Goal: Information Seeking & Learning: Find specific page/section

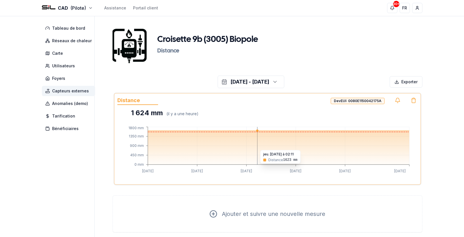
scroll to position [30, 0]
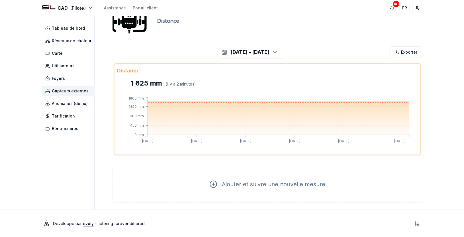
click at [67, 90] on span "Capteurs externes" at bounding box center [70, 91] width 37 height 6
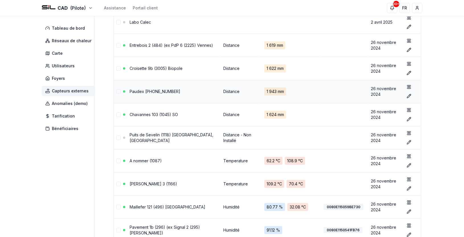
scroll to position [95, 0]
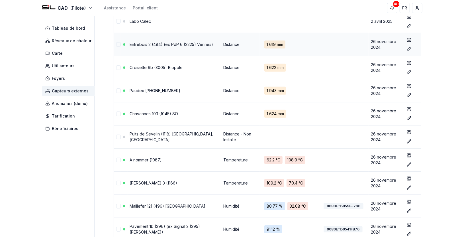
click at [162, 43] on td "Entrebois 2 (484) (ex PdP 6 (2225) Vennes)" at bounding box center [175, 44] width 94 height 23
click at [165, 42] on link "Entrebois 2 (484) (ex PdP 6 (2225) Vennes)" at bounding box center [171, 44] width 83 height 5
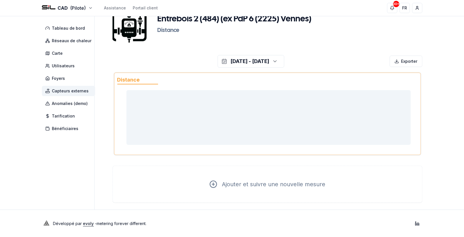
scroll to position [30, 0]
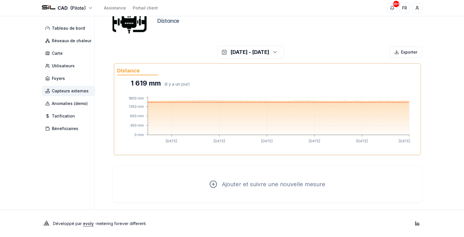
click at [60, 92] on span "Capteurs externes" at bounding box center [70, 91] width 37 height 6
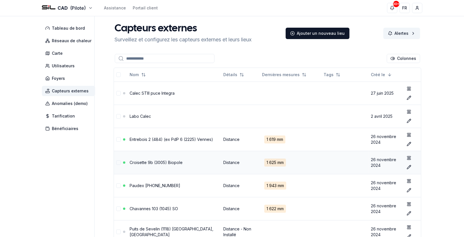
click at [165, 161] on link "Croisette 9b (3005) Biopole" at bounding box center [156, 162] width 53 height 5
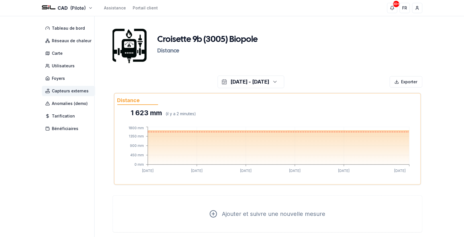
click at [71, 93] on span "Capteurs externes" at bounding box center [68, 91] width 53 height 10
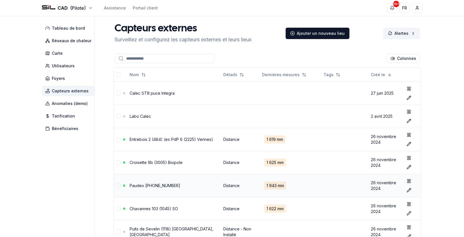
click at [156, 184] on link "Paudex [PHONE_NUMBER]" at bounding box center [155, 185] width 51 height 5
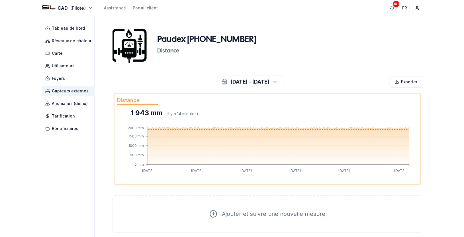
click at [64, 91] on span "Capteurs externes" at bounding box center [70, 91] width 37 height 6
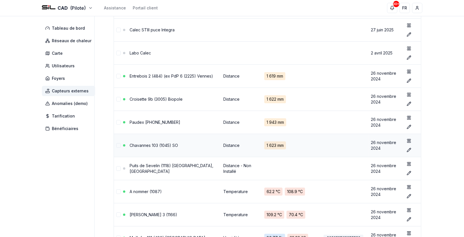
click at [160, 143] on link "Chavannes 103 (1045) SO" at bounding box center [154, 145] width 48 height 5
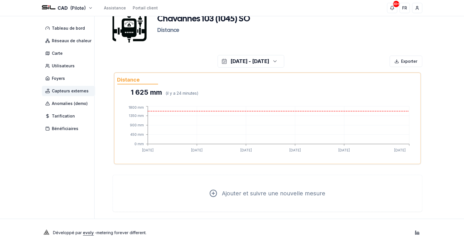
scroll to position [30, 0]
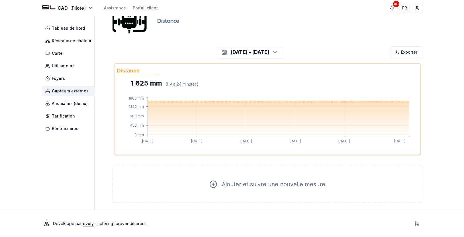
click at [82, 92] on span "Capteurs externes" at bounding box center [70, 91] width 37 height 6
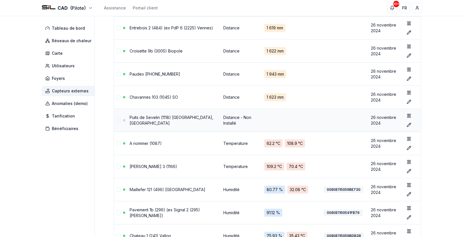
scroll to position [126, 0]
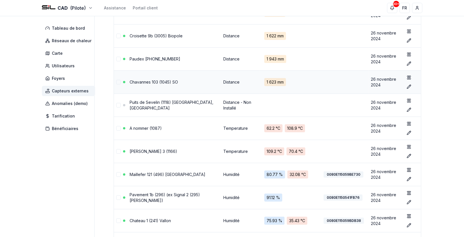
click at [169, 81] on link "Chavannes 103 (1045) SO" at bounding box center [154, 81] width 48 height 5
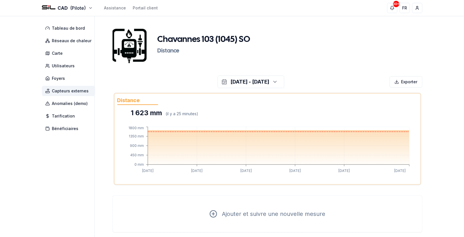
click at [70, 92] on span "Capteurs externes" at bounding box center [70, 91] width 37 height 6
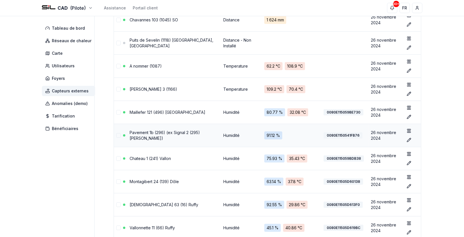
scroll to position [190, 0]
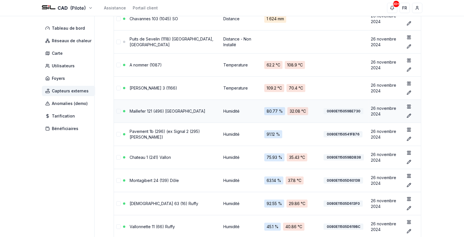
click at [156, 110] on link "Maillefer 121 (496) [GEOGRAPHIC_DATA]" at bounding box center [168, 110] width 76 height 5
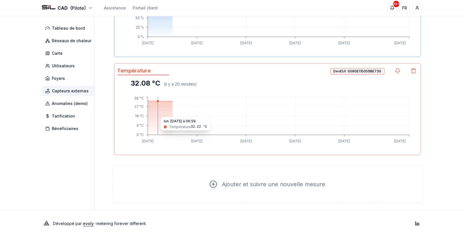
scroll to position [96, 0]
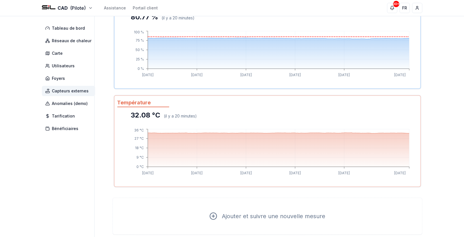
click at [69, 91] on span "Capteurs externes" at bounding box center [70, 91] width 37 height 6
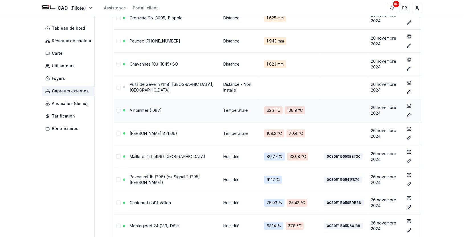
scroll to position [159, 0]
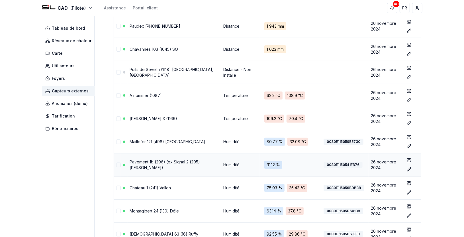
click at [141, 162] on link "Pavement 1b (296) (ex Signal 2 (295) [PERSON_NAME])" at bounding box center [165, 164] width 70 height 11
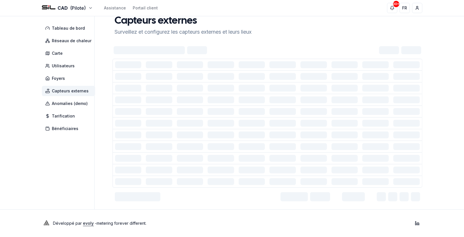
scroll to position [30, 0]
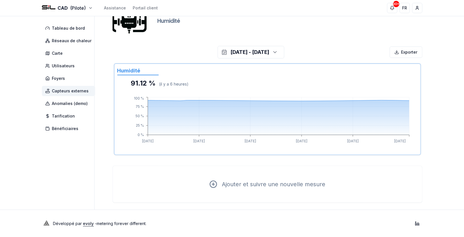
click at [75, 89] on span "Capteurs externes" at bounding box center [70, 91] width 37 height 6
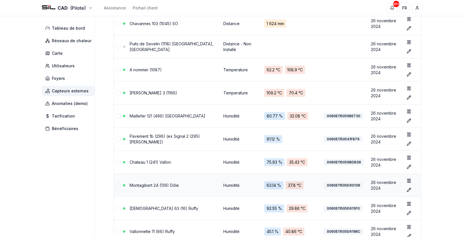
scroll to position [188, 0]
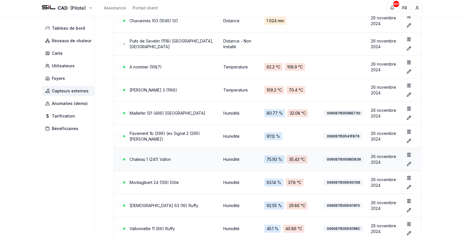
click at [153, 158] on link "Chateau 1 (241) Vallon" at bounding box center [150, 159] width 41 height 5
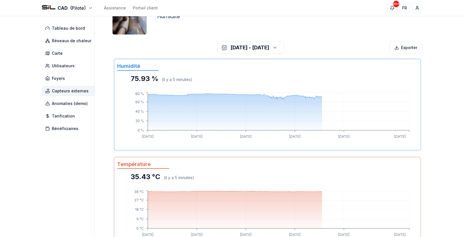
scroll to position [32, 0]
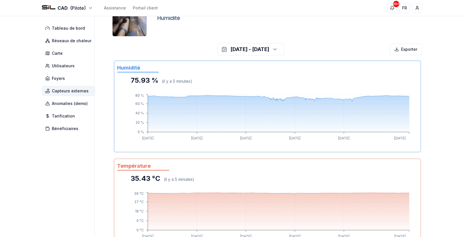
click at [72, 90] on span "Capteurs externes" at bounding box center [70, 91] width 37 height 6
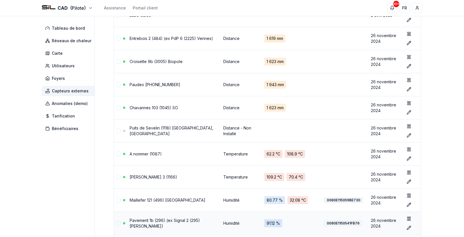
scroll to position [222, 0]
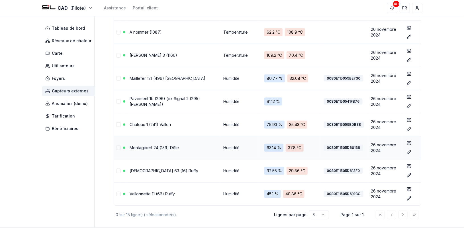
click at [156, 147] on link "Montagibert 24 (139) Dôle" at bounding box center [154, 147] width 49 height 5
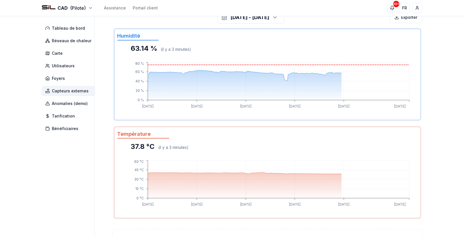
scroll to position [64, 0]
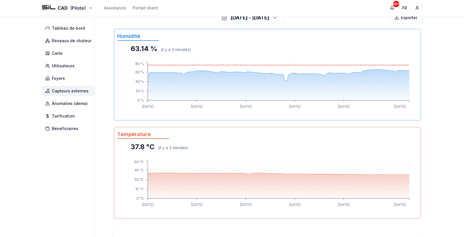
click at [72, 91] on span "Capteurs externes" at bounding box center [70, 91] width 37 height 6
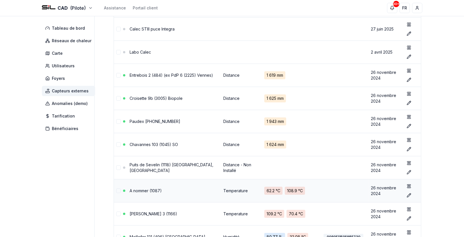
scroll to position [222, 0]
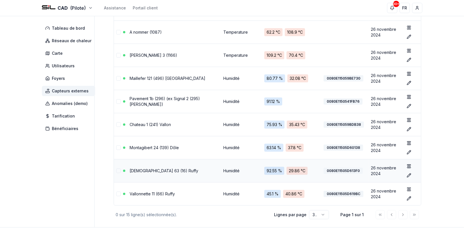
click at [147, 170] on link "[DEMOGRAPHIC_DATA] 63 (16) Ruffy" at bounding box center [164, 170] width 69 height 5
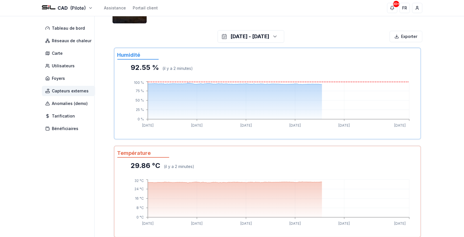
scroll to position [32, 0]
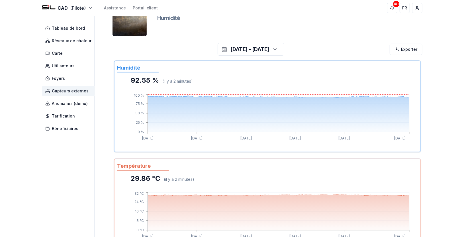
click at [76, 89] on span "Capteurs externes" at bounding box center [70, 91] width 37 height 6
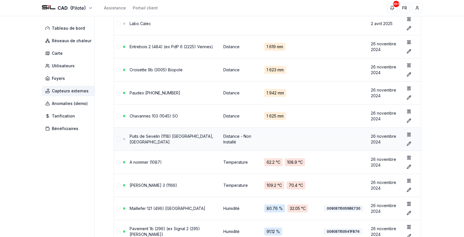
scroll to position [222, 0]
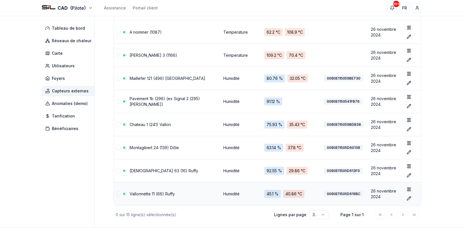
click at [160, 192] on link "Vallonnette 11 (66) Ruffy" at bounding box center [152, 193] width 45 height 5
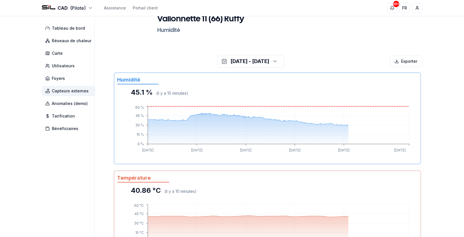
scroll to position [1, 0]
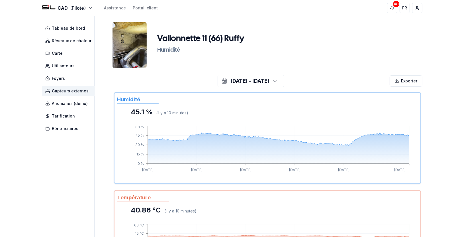
click at [66, 91] on span "Capteurs externes" at bounding box center [70, 91] width 37 height 6
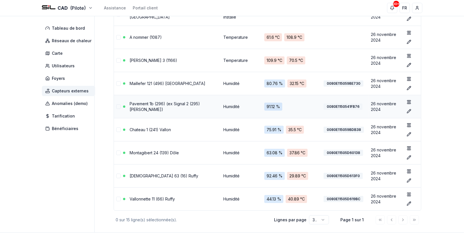
scroll to position [239, 0]
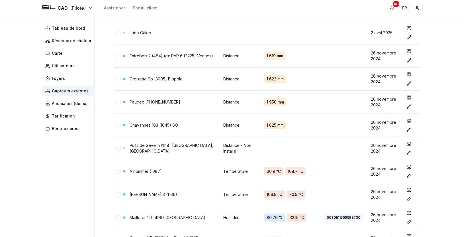
scroll to position [50, 0]
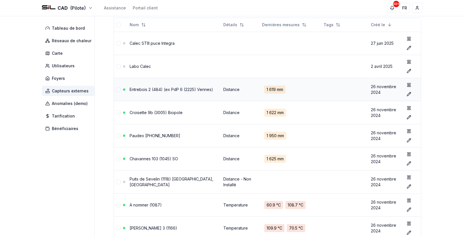
click at [176, 87] on link "Entrebois 2 (484) (ex PdP 6 (2225) Vennes)" at bounding box center [171, 89] width 83 height 5
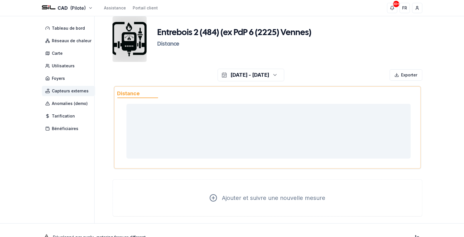
scroll to position [30, 0]
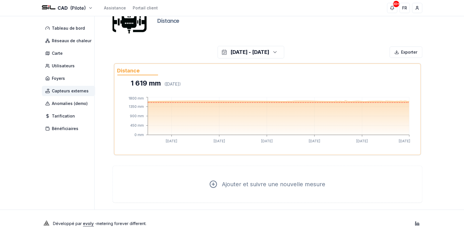
click at [68, 91] on span "Capteurs externes" at bounding box center [70, 91] width 37 height 6
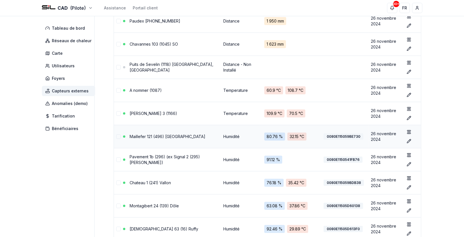
scroll to position [81, 0]
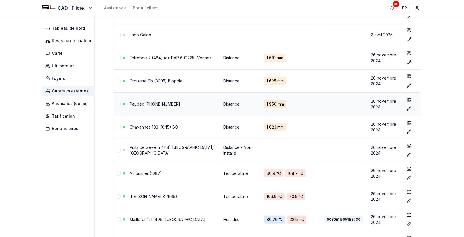
click at [178, 102] on link "Paudex [PHONE_NUMBER]" at bounding box center [155, 103] width 51 height 5
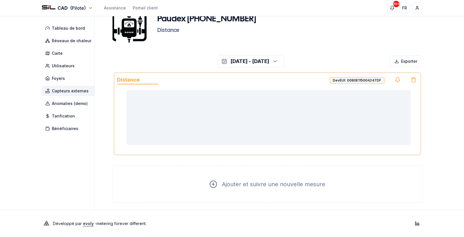
scroll to position [30, 0]
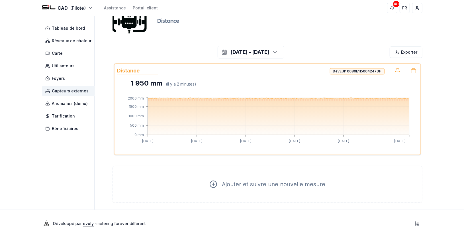
click at [76, 92] on span "Capteurs externes" at bounding box center [70, 91] width 37 height 6
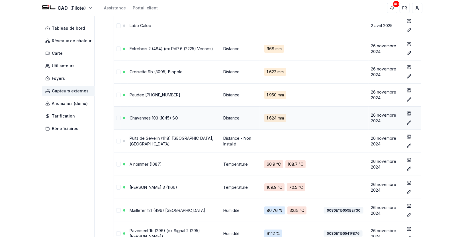
scroll to position [93, 0]
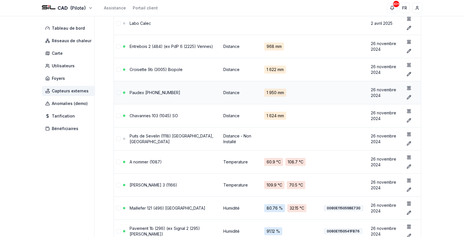
click at [174, 93] on link "Paudex [PHONE_NUMBER]" at bounding box center [155, 92] width 51 height 5
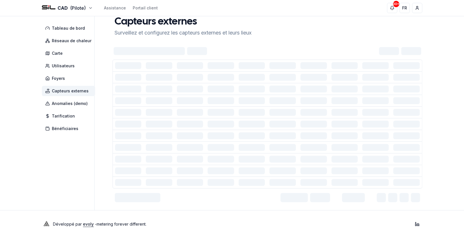
scroll to position [30, 0]
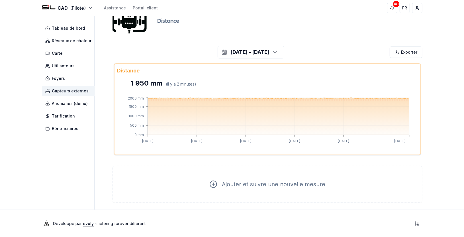
click at [51, 91] on span "Capteurs externes" at bounding box center [68, 91] width 53 height 10
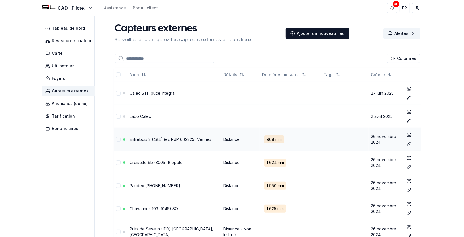
click at [171, 137] on link "Entrebois 2 (484) (ex PdP 6 (2225) Vennes)" at bounding box center [171, 139] width 83 height 5
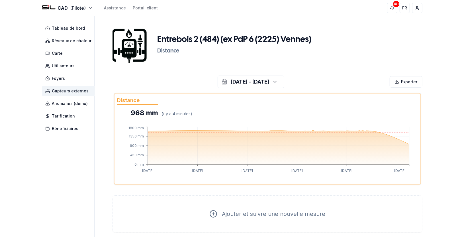
drag, startPoint x: 75, startPoint y: 156, endPoint x: 69, endPoint y: 159, distance: 7.3
click at [75, 156] on aside "Tableau de bord Réseaux de chaleur Carte Utilisateurs Foyers Capteurs externes …" at bounding box center [68, 127] width 53 height 223
click at [71, 89] on span "Capteurs externes" at bounding box center [70, 91] width 37 height 6
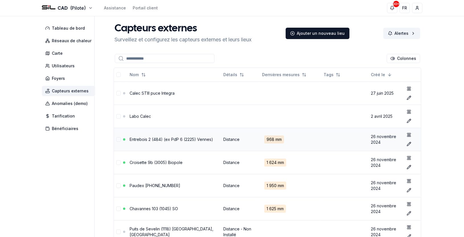
scroll to position [32, 0]
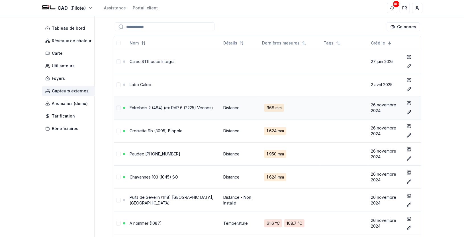
click at [192, 105] on link "Entrebois 2 (484) (ex PdP 6 (2225) Vennes)" at bounding box center [171, 107] width 83 height 5
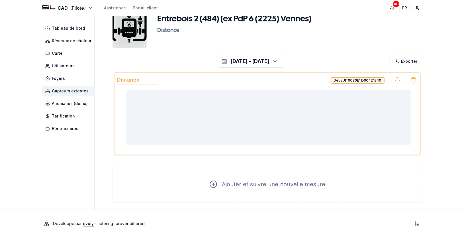
scroll to position [30, 0]
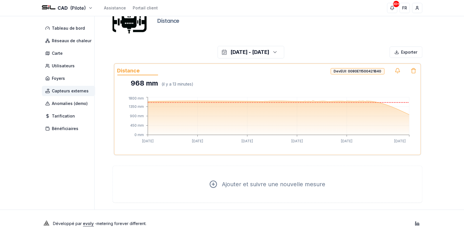
click at [66, 90] on span "Capteurs externes" at bounding box center [70, 91] width 37 height 6
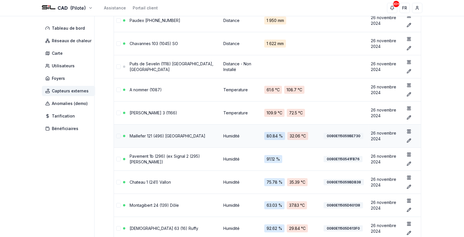
scroll to position [113, 0]
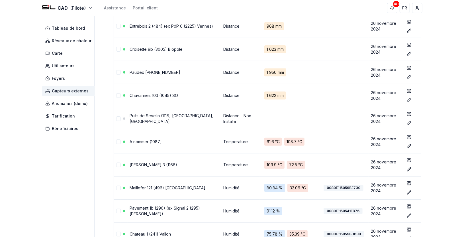
click at [71, 167] on aside "Tableau de bord Réseaux de chaleur Carte Utilisateurs Foyers Capteurs externes …" at bounding box center [68, 119] width 53 height 433
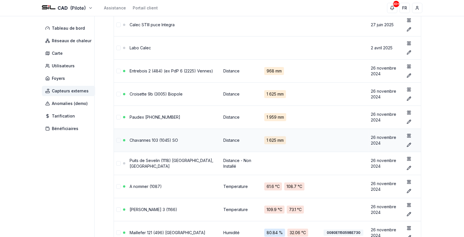
scroll to position [50, 0]
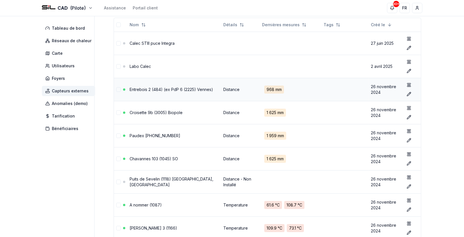
click at [178, 87] on link "Entrebois 2 (484) (ex PdP 6 (2225) Vennes)" at bounding box center [171, 89] width 83 height 5
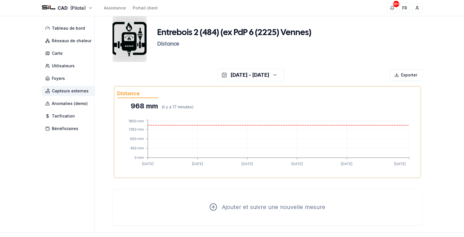
scroll to position [30, 0]
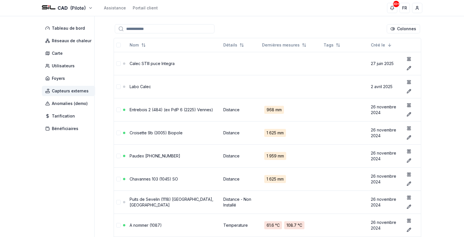
scroll to position [50, 0]
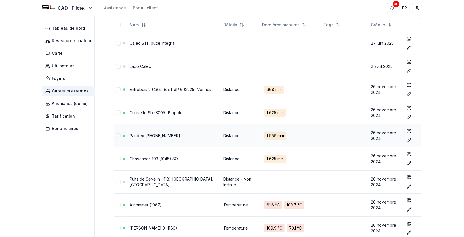
click at [170, 133] on link "Paudex [PHONE_NUMBER]" at bounding box center [155, 135] width 51 height 5
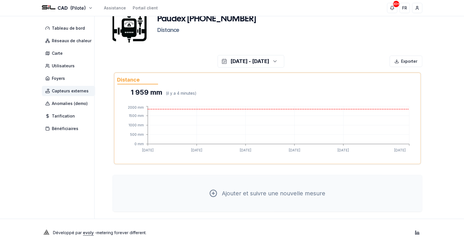
scroll to position [30, 0]
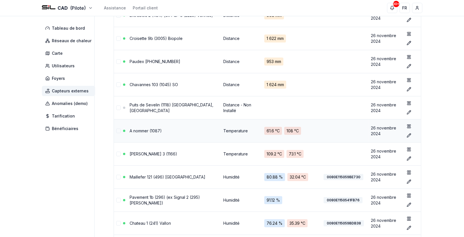
scroll to position [113, 0]
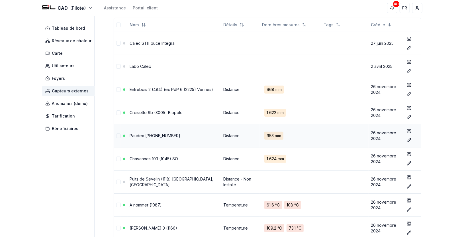
click at [169, 133] on link "Paudex [PHONE_NUMBER]" at bounding box center [155, 135] width 51 height 5
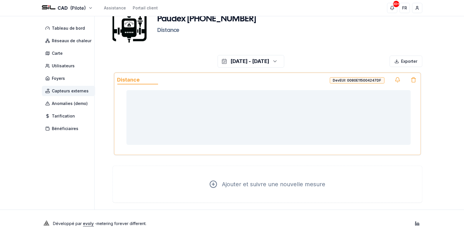
scroll to position [30, 0]
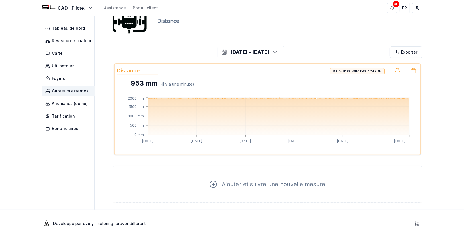
click at [90, 161] on aside "Tableau de bord Réseaux de chaleur Carte Utilisateurs Foyers Capteurs externes …" at bounding box center [68, 98] width 53 height 223
click at [76, 88] on span "Capteurs externes" at bounding box center [70, 91] width 37 height 6
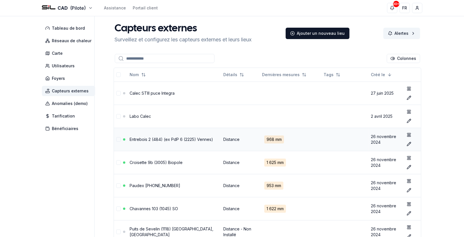
click at [167, 137] on link "Entrebois 2 (484) (ex PdP 6 (2225) Vennes)" at bounding box center [171, 139] width 83 height 5
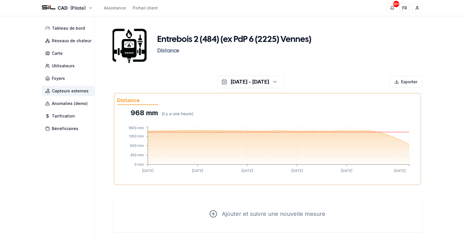
click at [80, 89] on span "Capteurs externes" at bounding box center [70, 91] width 37 height 6
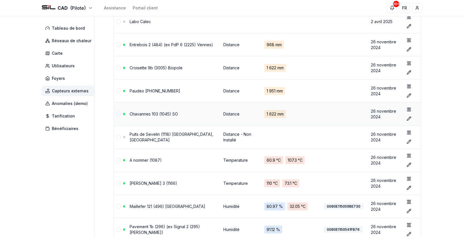
scroll to position [95, 0]
click at [179, 91] on link "Paudex [PHONE_NUMBER]" at bounding box center [155, 90] width 51 height 5
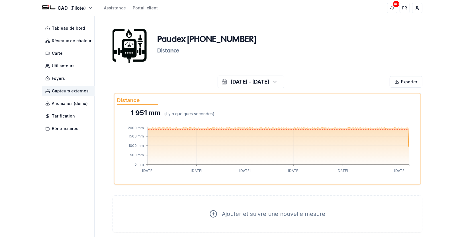
click at [87, 93] on span "Capteurs externes" at bounding box center [68, 91] width 53 height 10
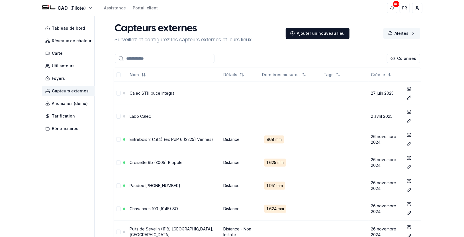
click at [394, 32] on div "Alertes" at bounding box center [401, 33] width 37 height 11
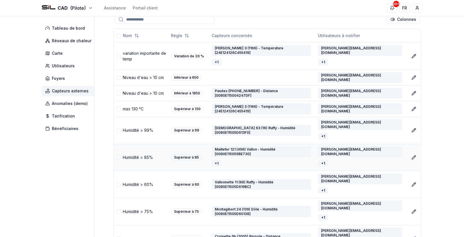
scroll to position [29, 0]
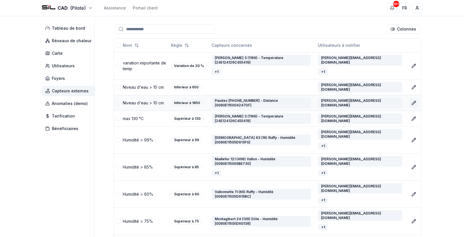
click at [413, 100] on icon at bounding box center [413, 102] width 5 height 5
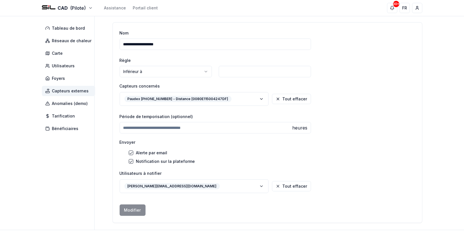
scroll to position [41, 0]
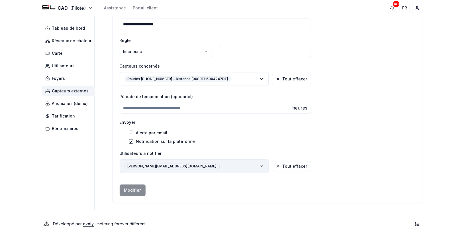
click at [260, 164] on button "cedric.fontaine@lausanne.ch" at bounding box center [194, 166] width 149 height 14
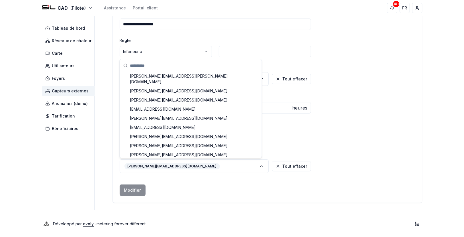
scroll to position [92, 0]
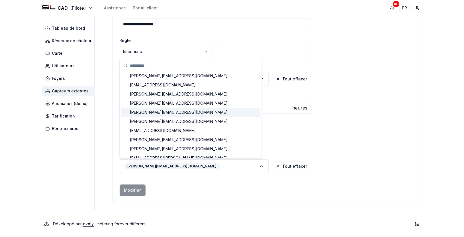
click at [212, 108] on div "nicolas.clerc@lausanne.ch" at bounding box center [190, 112] width 139 height 9
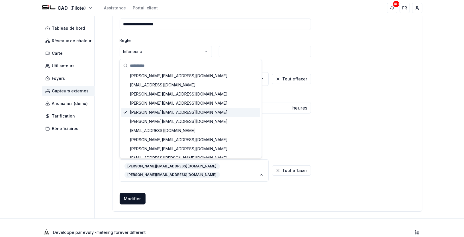
click at [189, 193] on form "**********" at bounding box center [215, 106] width 191 height 195
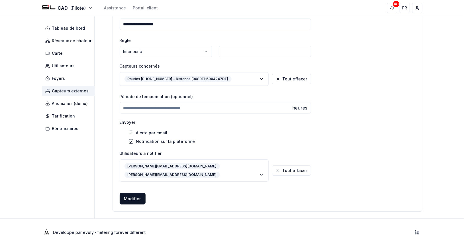
click at [141, 193] on button "Modifier" at bounding box center [133, 198] width 26 height 11
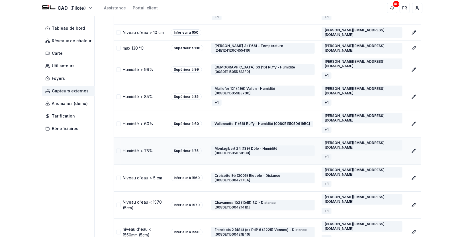
scroll to position [101, 0]
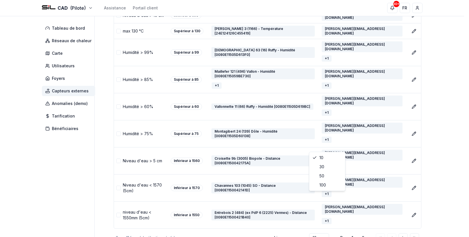
click at [317, 195] on html "CAD (Pilote) Assistance Portail client 30+ 30+ FR Cedric Fontaine Tableau de bo…" at bounding box center [234, 88] width 469 height 379
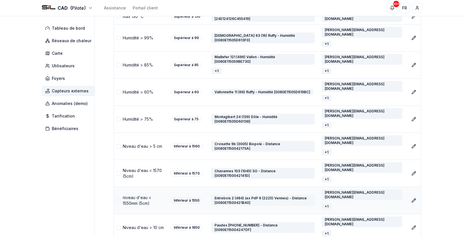
scroll to position [123, 0]
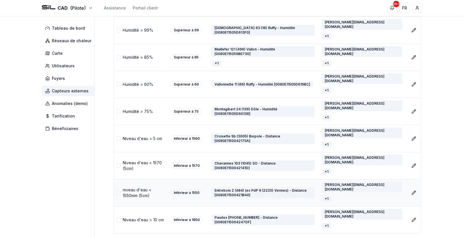
click at [82, 92] on span "Capteurs externes" at bounding box center [70, 91] width 37 height 6
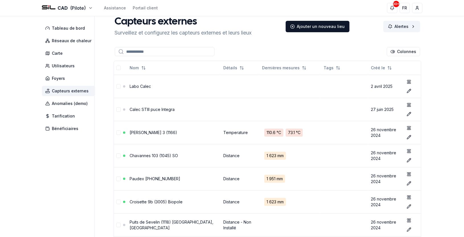
scroll to position [123, 0]
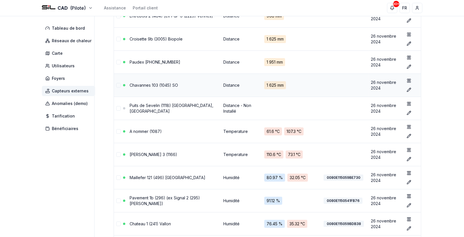
click at [149, 86] on link "Chavannes 103 (1045) SO" at bounding box center [154, 85] width 48 height 5
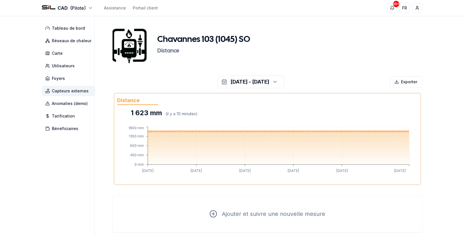
click at [81, 87] on span "Capteurs externes" at bounding box center [68, 91] width 53 height 10
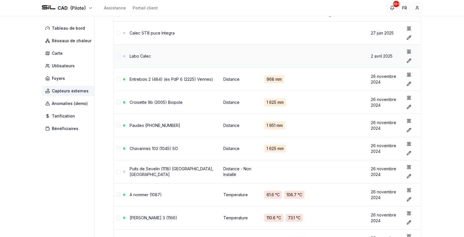
scroll to position [63, 0]
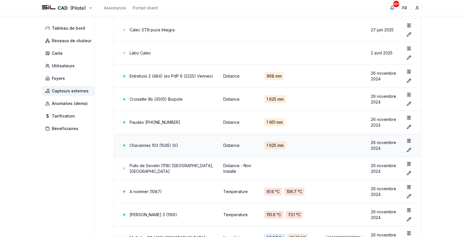
click at [171, 145] on link "Chavannes 103 (1045) SO" at bounding box center [154, 145] width 48 height 5
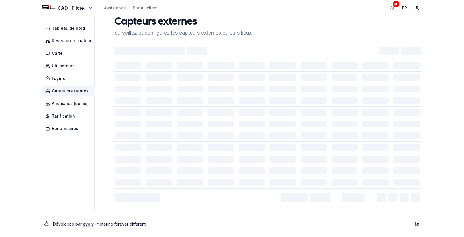
scroll to position [30, 0]
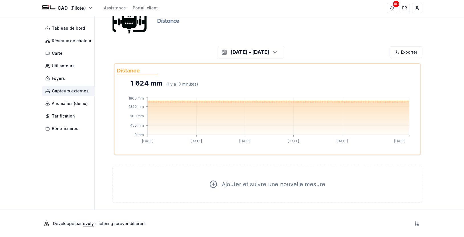
click at [72, 89] on span "Capteurs externes" at bounding box center [70, 91] width 37 height 6
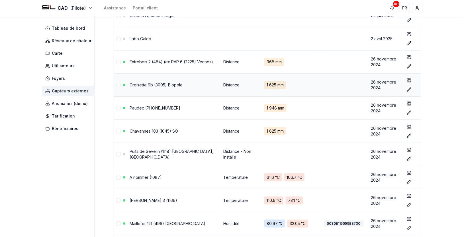
scroll to position [93, 0]
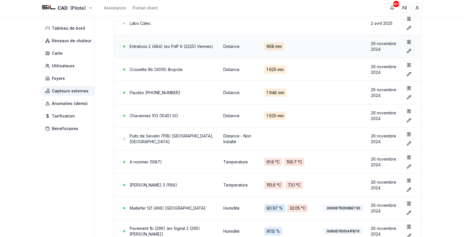
click at [179, 39] on td "Entrebois 2 (484) (ex PdP 6 (2225) Vennes)" at bounding box center [175, 46] width 94 height 23
click at [178, 44] on link "Entrebois 2 (484) (ex PdP 6 (2225) Vennes)" at bounding box center [171, 46] width 83 height 5
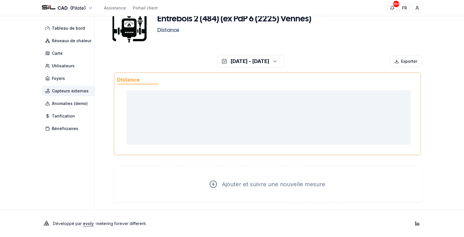
scroll to position [30, 0]
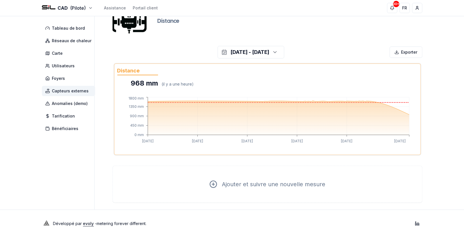
click at [79, 90] on span "Capteurs externes" at bounding box center [70, 91] width 37 height 6
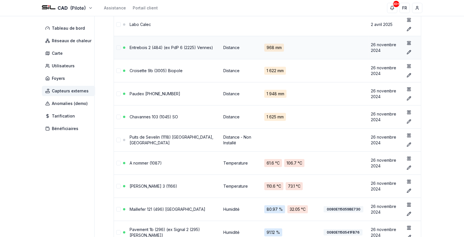
scroll to position [93, 0]
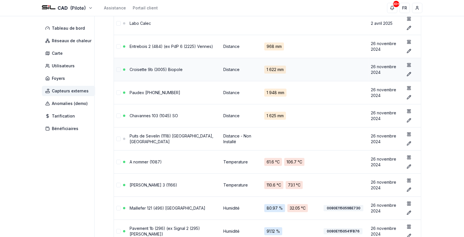
click at [171, 69] on link "Croisette 9b (3005) Biopole" at bounding box center [156, 69] width 53 height 5
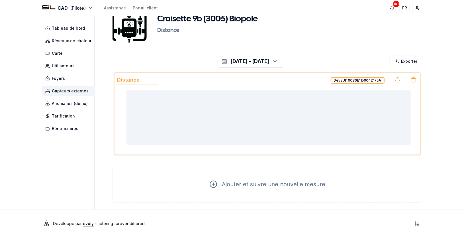
scroll to position [30, 0]
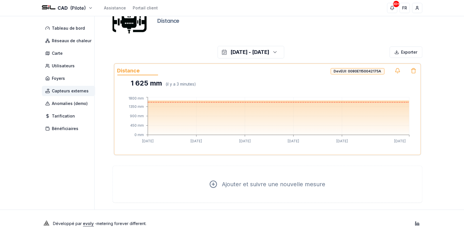
click at [75, 91] on span "Capteurs externes" at bounding box center [70, 91] width 37 height 6
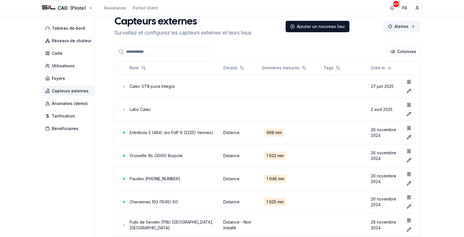
scroll to position [30, 0]
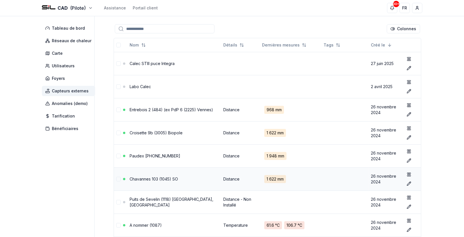
click at [164, 176] on link "Chavannes 103 (1045) SO" at bounding box center [154, 178] width 48 height 5
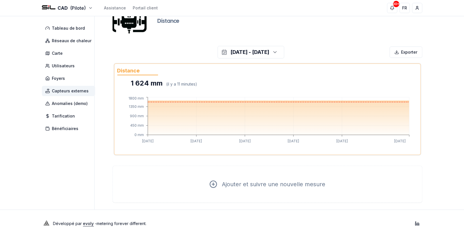
click at [79, 88] on span "Capteurs externes" at bounding box center [70, 91] width 37 height 6
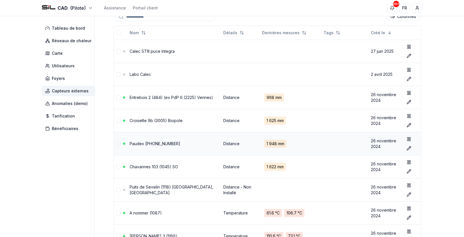
scroll to position [61, 0]
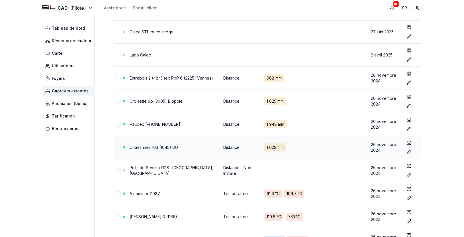
click at [178, 147] on link "Chavannes 103 (1045) SO" at bounding box center [154, 147] width 48 height 5
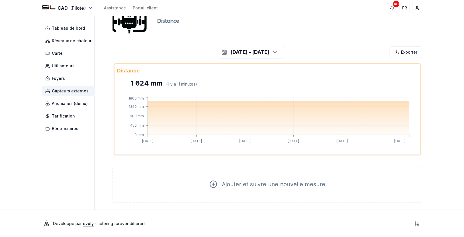
click at [87, 91] on span "Capteurs externes" at bounding box center [70, 91] width 37 height 6
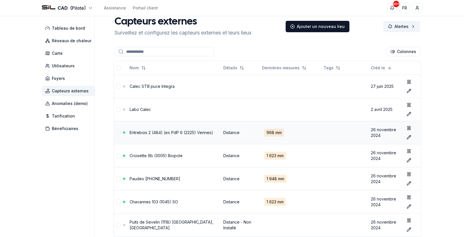
scroll to position [30, 0]
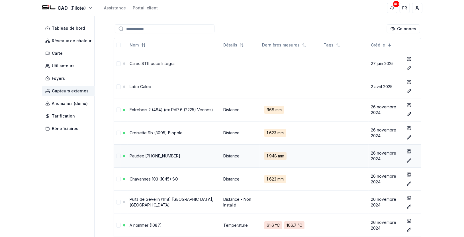
click at [176, 156] on link "Paudex [PHONE_NUMBER]" at bounding box center [155, 155] width 51 height 5
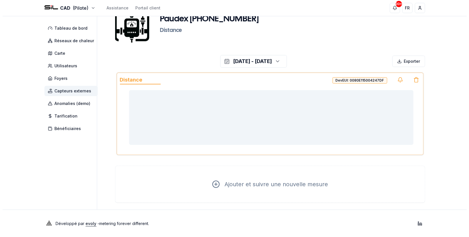
scroll to position [30, 0]
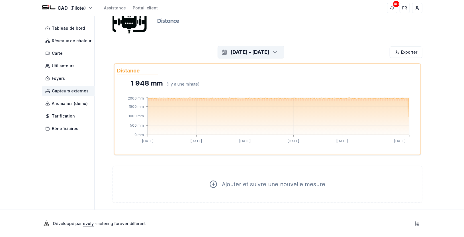
click at [278, 52] on icon "button" at bounding box center [275, 52] width 6 height 9
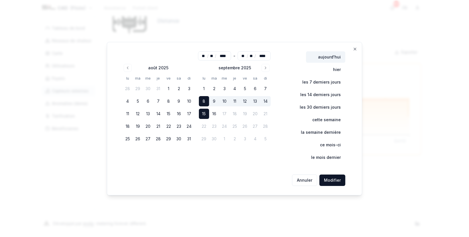
click at [321, 55] on button "aujourd'hui" at bounding box center [325, 56] width 39 height 11
type input "**"
click at [335, 178] on button "Modifier" at bounding box center [332, 179] width 26 height 11
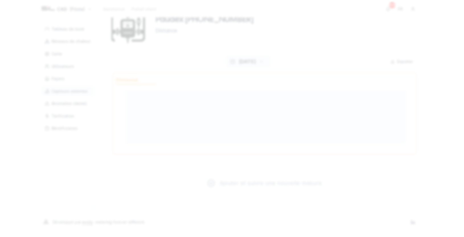
scroll to position [20, 0]
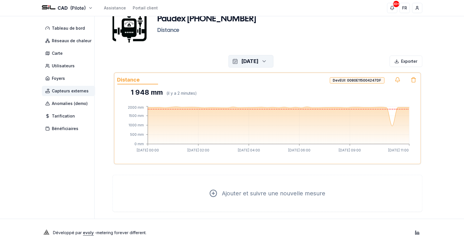
click at [144, 91] on div "1 948 mm" at bounding box center [147, 92] width 32 height 9
click at [143, 93] on div "1 948 mm" at bounding box center [147, 92] width 32 height 9
click at [146, 91] on div "1 948 mm" at bounding box center [147, 92] width 32 height 9
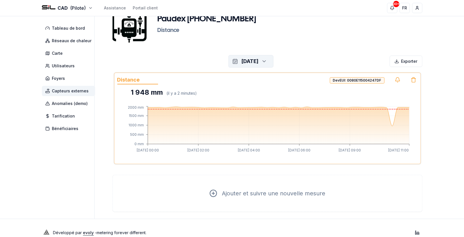
click at [154, 91] on div "1 948 mm" at bounding box center [147, 92] width 32 height 9
drag, startPoint x: 154, startPoint y: 91, endPoint x: 144, endPoint y: 91, distance: 10.3
click at [144, 91] on div "1 948 mm" at bounding box center [147, 92] width 32 height 9
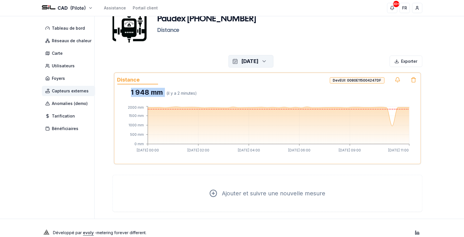
click at [144, 91] on div "1 948 mm" at bounding box center [147, 92] width 32 height 9
drag, startPoint x: 144, startPoint y: 91, endPoint x: 140, endPoint y: 92, distance: 4.3
click at [140, 92] on div "1 948 mm" at bounding box center [147, 92] width 32 height 9
click at [183, 93] on div "( il y a 2 minutes )" at bounding box center [182, 93] width 30 height 6
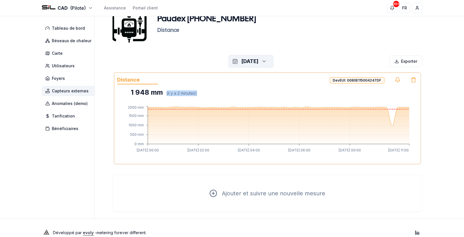
click at [183, 93] on div "( il y a 2 minutes )" at bounding box center [182, 93] width 30 height 6
drag, startPoint x: 183, startPoint y: 93, endPoint x: 187, endPoint y: 93, distance: 3.7
click at [186, 93] on div "( il y a 2 minutes )" at bounding box center [182, 93] width 30 height 6
click at [187, 93] on div "( il y a 2 minutes )" at bounding box center [182, 93] width 30 height 6
drag, startPoint x: 383, startPoint y: 111, endPoint x: 394, endPoint y: 111, distance: 11.4
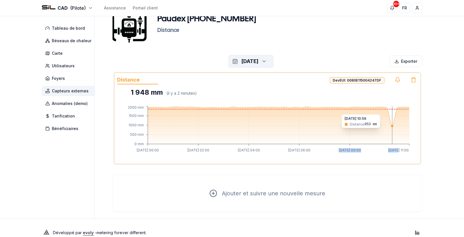
click at [394, 111] on icon "15 sept. à 00:00 15 sept. à 02:00 15 sept. à 04:00 15 sept. à 06:00 15 sept. à …" at bounding box center [268, 129] width 284 height 49
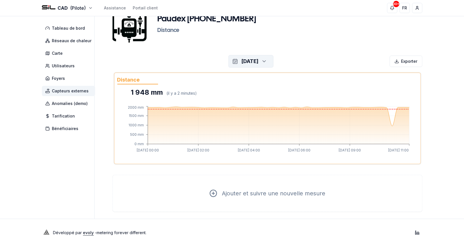
drag, startPoint x: 394, startPoint y: 111, endPoint x: 437, endPoint y: 122, distance: 44.7
click at [437, 122] on div "CAD (Pilote) Assistance Portail client 30+ 30+ FR Cedric Fontaine Tableau de bo…" at bounding box center [232, 113] width 464 height 266
click at [87, 94] on span "Capteurs externes" at bounding box center [68, 91] width 53 height 10
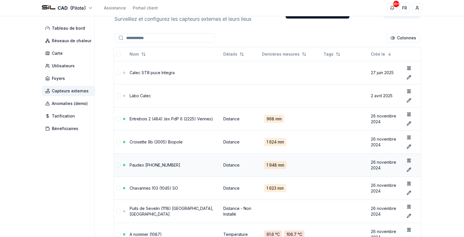
click at [152, 164] on link "Paudex [PHONE_NUMBER]" at bounding box center [155, 164] width 51 height 5
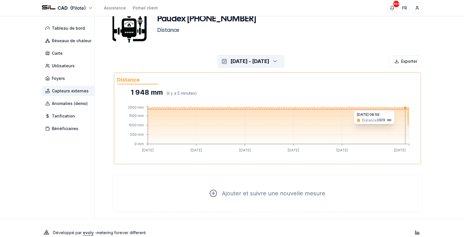
click at [281, 61] on div "button" at bounding box center [274, 61] width 13 height 9
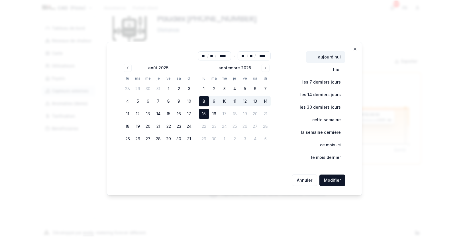
click at [329, 57] on button "aujourd'hui" at bounding box center [325, 56] width 39 height 11
type input "**"
click at [331, 174] on button "Modifier" at bounding box center [332, 179] width 26 height 11
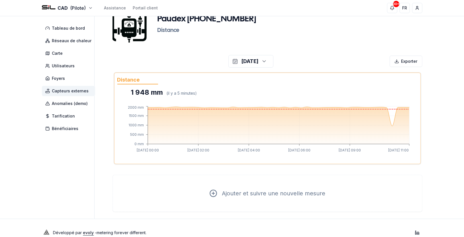
click at [65, 89] on span "Capteurs externes" at bounding box center [70, 91] width 37 height 6
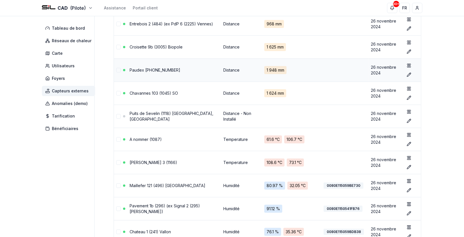
scroll to position [84, 0]
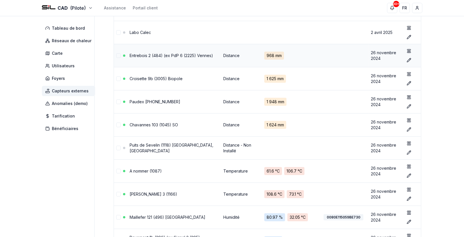
click at [184, 53] on link "Entrebois 2 (484) (ex PdP 6 (2225) Vennes)" at bounding box center [171, 55] width 83 height 5
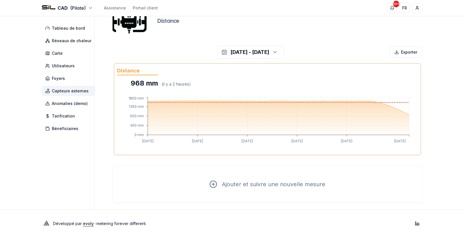
click at [85, 93] on span "Capteurs externes" at bounding box center [70, 91] width 37 height 6
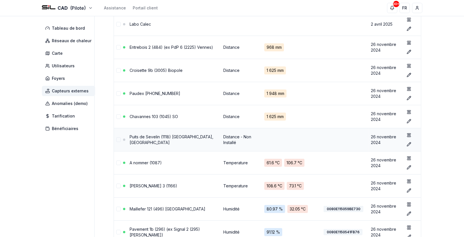
scroll to position [93, 0]
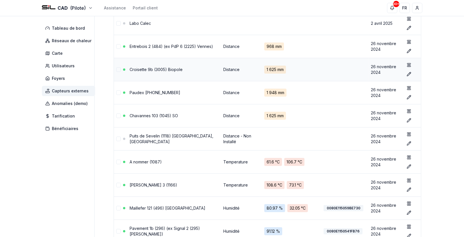
click at [155, 69] on link "Croisette 9b (3005) Biopole" at bounding box center [156, 69] width 53 height 5
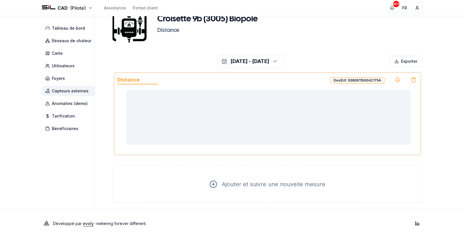
scroll to position [30, 0]
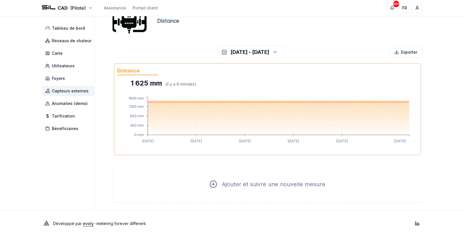
click at [67, 93] on span "Capteurs externes" at bounding box center [70, 91] width 37 height 6
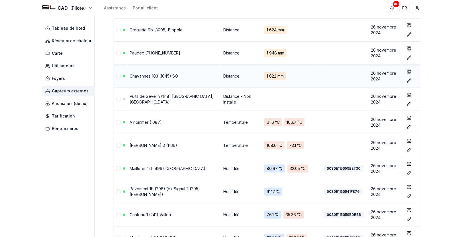
scroll to position [93, 0]
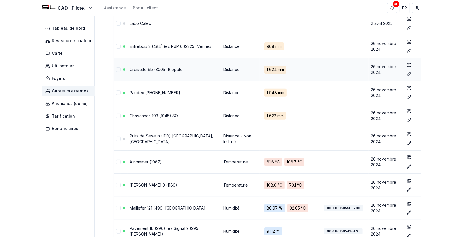
click at [174, 68] on link "Croisette 9b (3005) Biopole" at bounding box center [156, 69] width 53 height 5
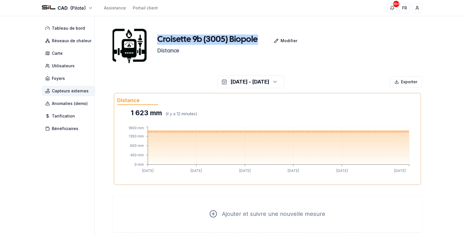
drag, startPoint x: 257, startPoint y: 38, endPoint x: 158, endPoint y: 39, distance: 99.4
click at [158, 39] on h1 "Croisette 9b (3005) Biopole" at bounding box center [207, 39] width 101 height 10
copy h1 "Croisette 9b (3005) Biopole"
click at [79, 91] on span "Capteurs externes" at bounding box center [70, 91] width 37 height 6
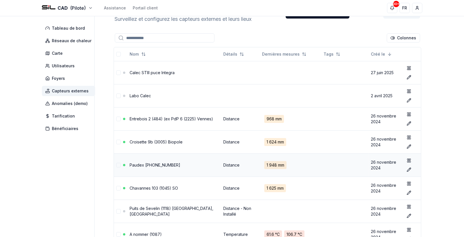
scroll to position [32, 0]
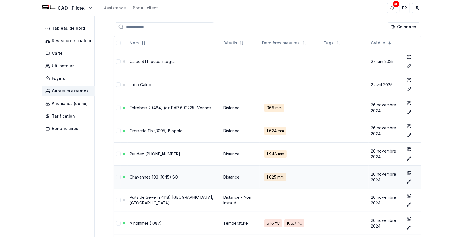
click at [162, 176] on link "Chavannes 103 (1045) SO" at bounding box center [154, 176] width 48 height 5
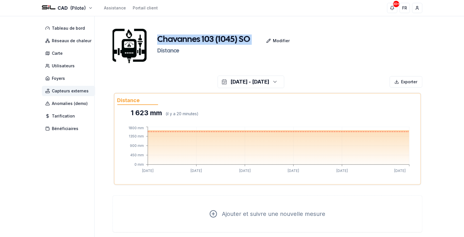
drag, startPoint x: 157, startPoint y: 38, endPoint x: 251, endPoint y: 36, distance: 94.0
click at [251, 36] on div "Chavannes 103 (1045) SO Modifier" at bounding box center [267, 40] width 220 height 13
copy div "Chavannes 103 (1045) SO"
